Goal: Check status: Check status

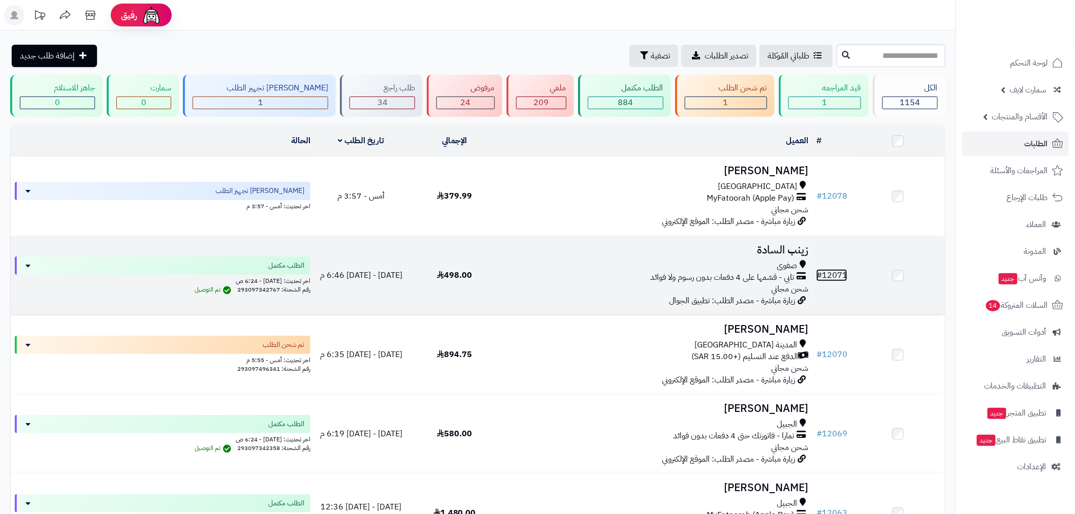
click at [829, 269] on link "# 12071" at bounding box center [831, 275] width 31 height 12
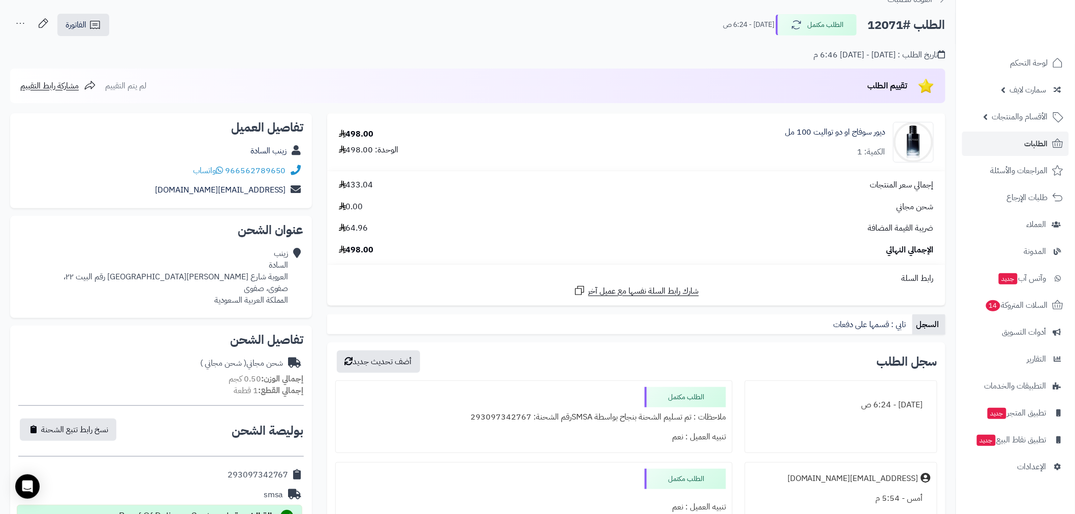
scroll to position [263, 0]
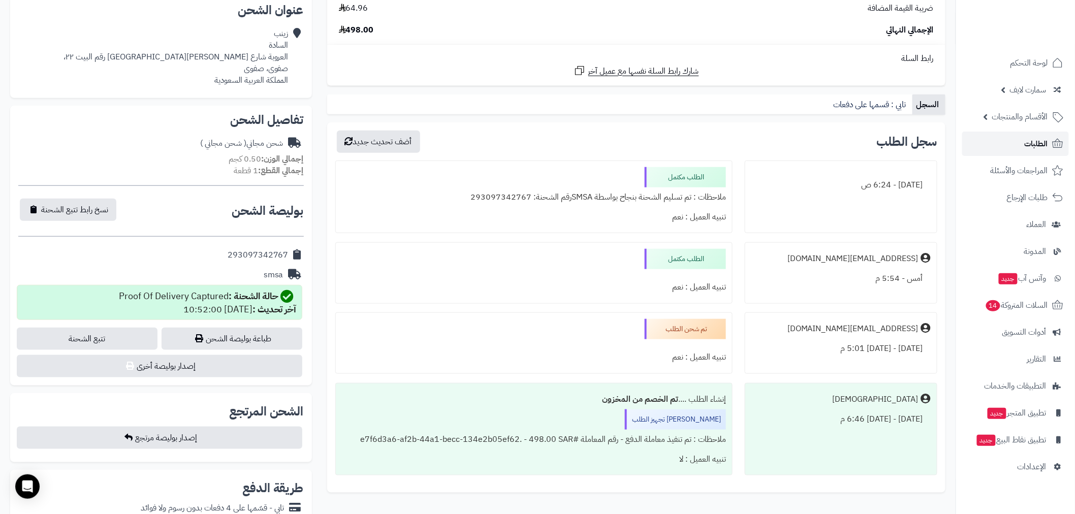
click at [1035, 137] on link "الطلبات" at bounding box center [1015, 144] width 107 height 24
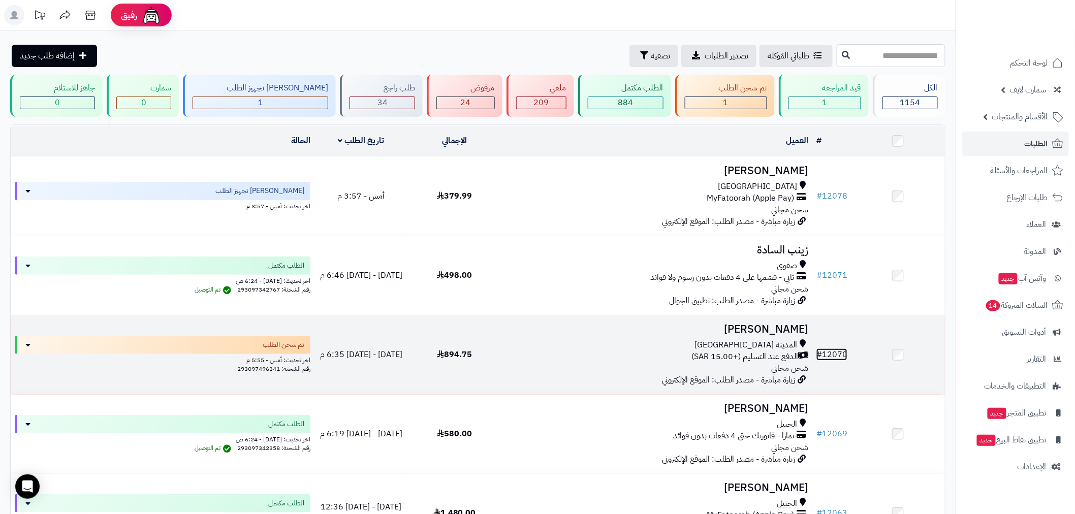
click at [837, 356] on link "# 12070" at bounding box center [831, 355] width 31 height 12
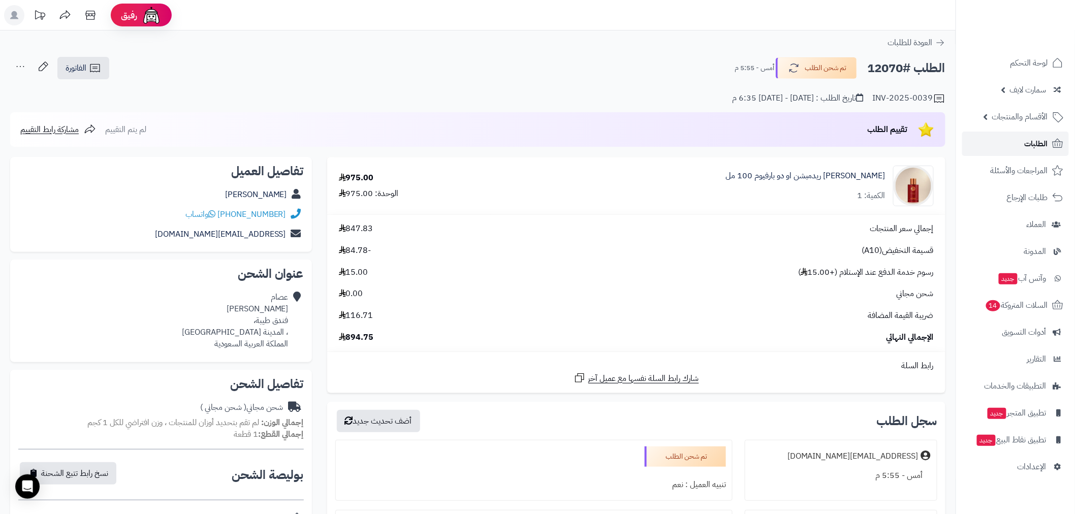
click at [1019, 144] on link "الطلبات" at bounding box center [1015, 144] width 107 height 24
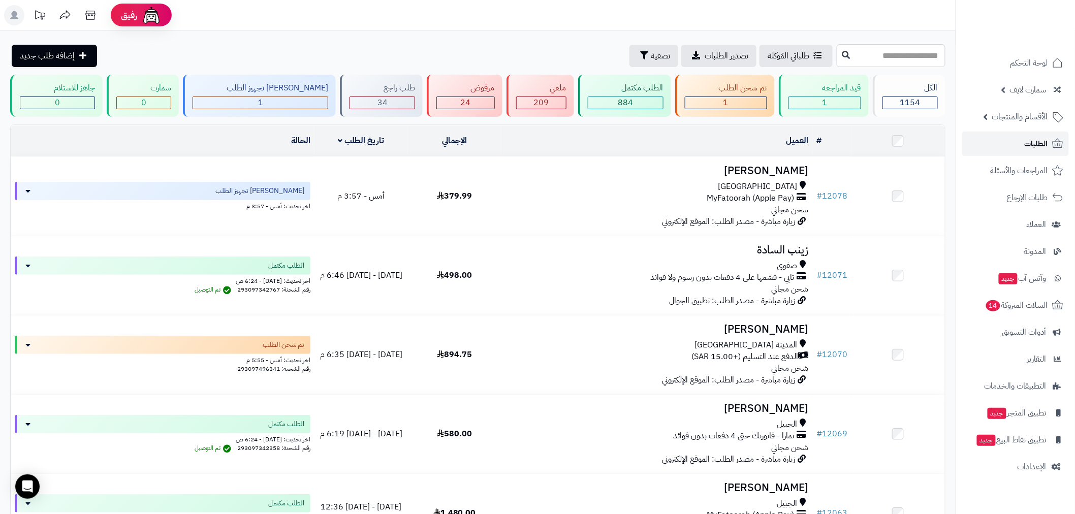
click at [1024, 144] on link "الطلبات" at bounding box center [1015, 144] width 107 height 24
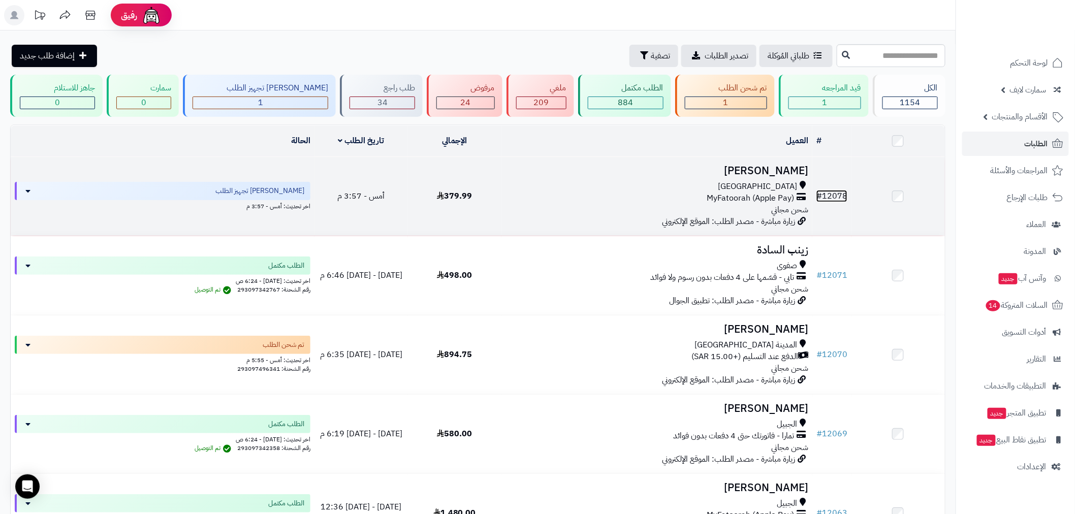
click at [832, 191] on link "# 12078" at bounding box center [831, 196] width 31 height 12
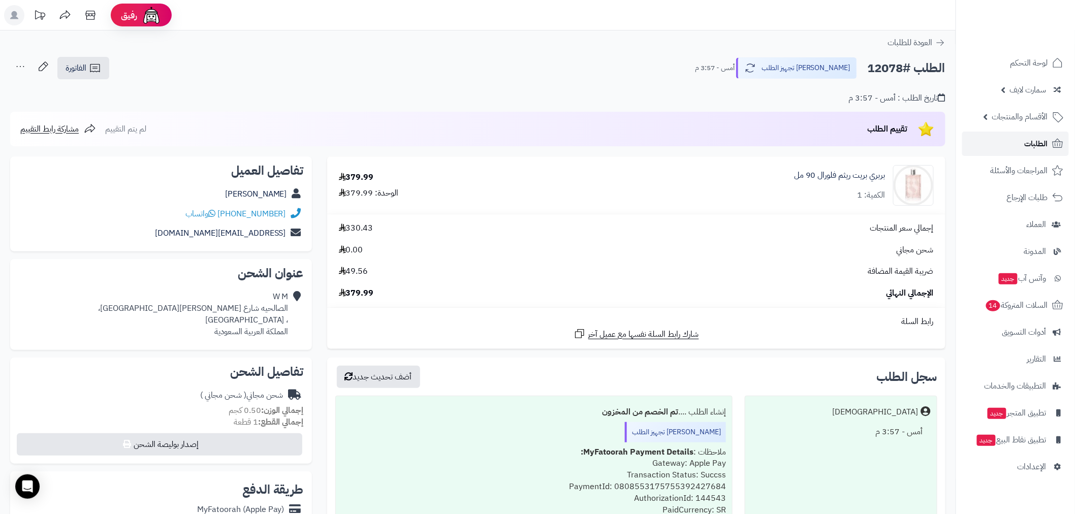
click at [1034, 148] on span "الطلبات" at bounding box center [1036, 144] width 23 height 14
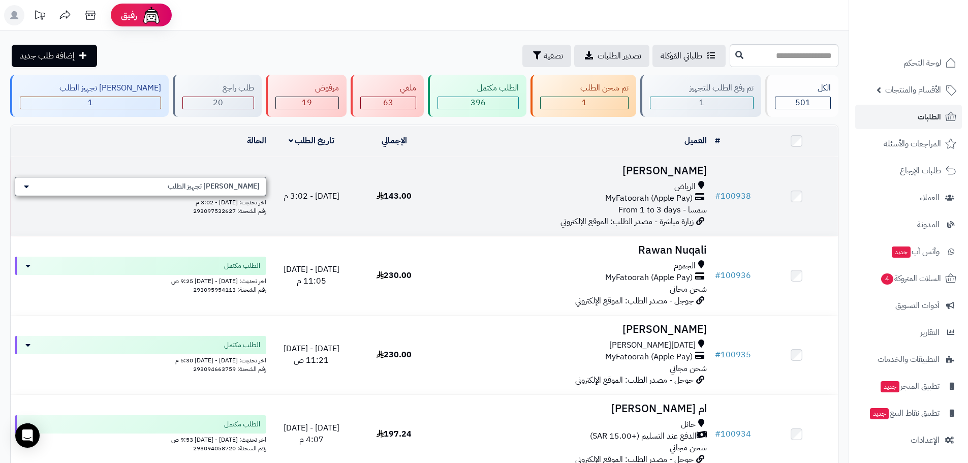
click at [249, 192] on div "[PERSON_NAME] تجهيز الطلب" at bounding box center [140, 186] width 251 height 19
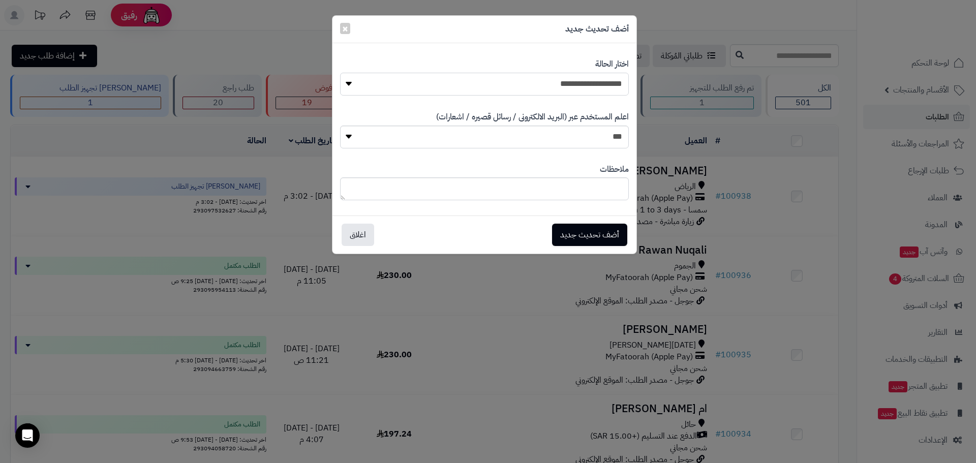
click at [593, 92] on select "**********" at bounding box center [484, 84] width 289 height 23
select select "*"
click at [340, 73] on select "**********" at bounding box center [484, 84] width 289 height 23
click at [591, 242] on button "أضف تحديث جديد" at bounding box center [589, 234] width 75 height 22
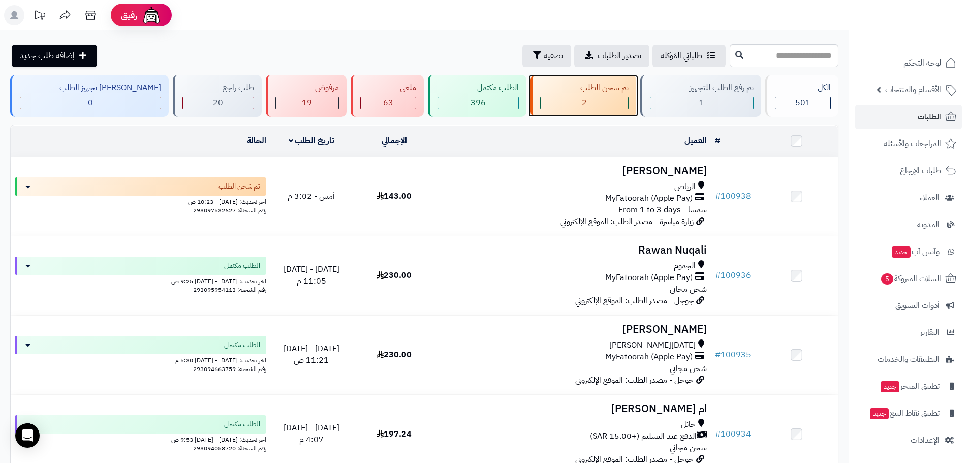
click at [569, 89] on div "تم شحن الطلب" at bounding box center [584, 88] width 88 height 12
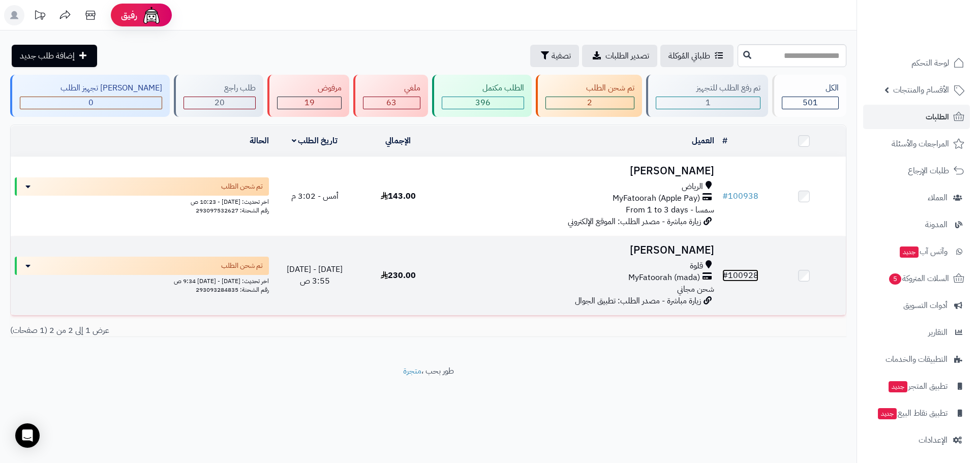
click at [745, 272] on link "# 100928" at bounding box center [740, 275] width 36 height 12
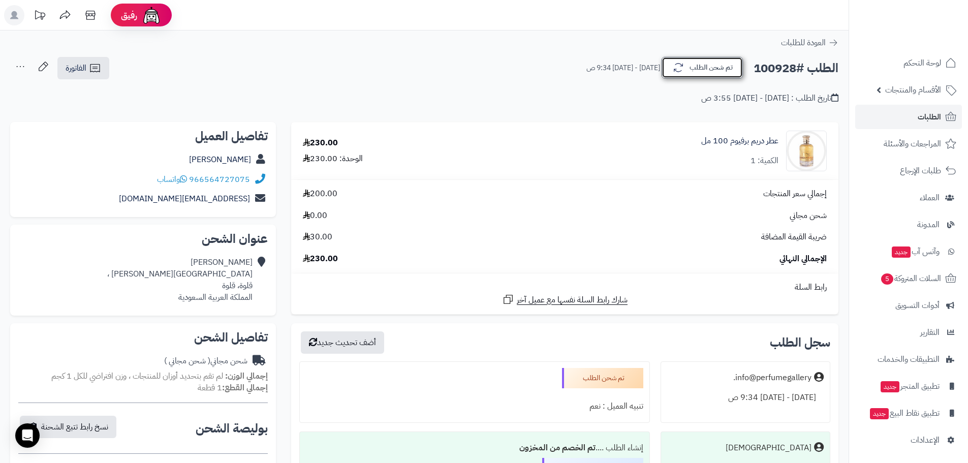
click at [735, 70] on button "تم شحن الطلب" at bounding box center [702, 67] width 81 height 21
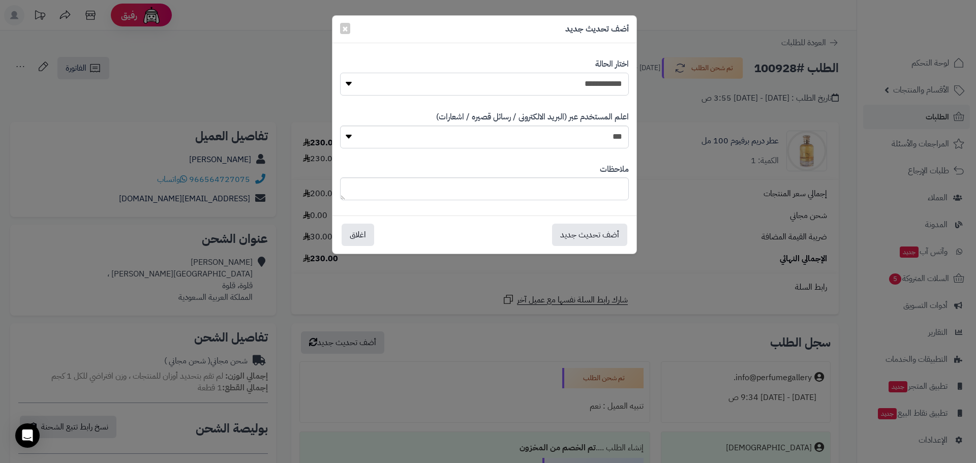
click at [615, 80] on select "**********" at bounding box center [484, 84] width 289 height 23
select select "*"
click at [340, 73] on select "**********" at bounding box center [484, 84] width 289 height 23
click at [593, 240] on button "أضف تحديث جديد" at bounding box center [589, 234] width 75 height 22
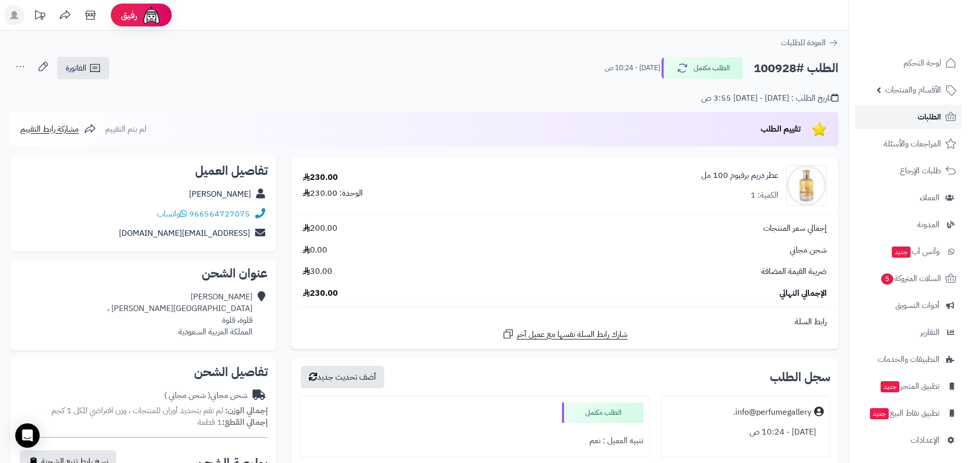
click at [896, 120] on link "الطلبات" at bounding box center [908, 117] width 107 height 24
